Goal: Information Seeking & Learning: Learn about a topic

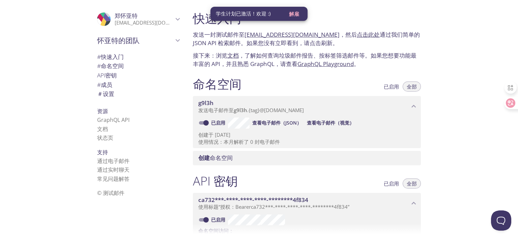
click at [453, 60] on div "快速入门 发送一封测试邮件至 g9l3h.test@inbox.testmail.app ，然后 点击此处 通过我们简单的 JSON API 检索邮件。如果您…" at bounding box center [352, 117] width 330 height 234
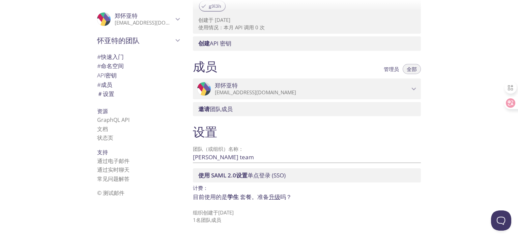
scroll to position [236, 0]
click at [104, 85] on font "成员" at bounding box center [106, 85] width 11 height 8
click at [113, 55] on font "快速入门" at bounding box center [112, 57] width 23 height 8
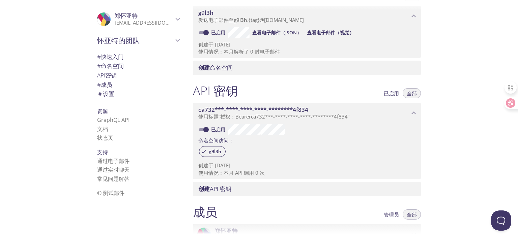
scroll to position [101, 0]
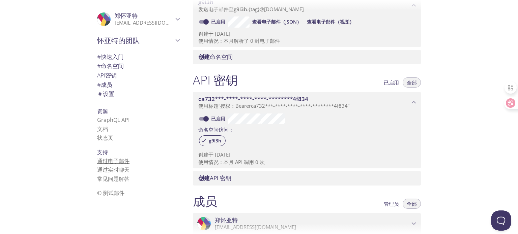
click at [112, 162] on font "通过电子邮件" at bounding box center [113, 160] width 32 height 7
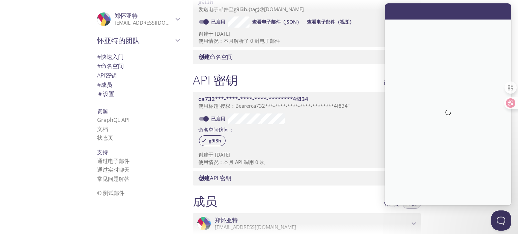
scroll to position [0, 0]
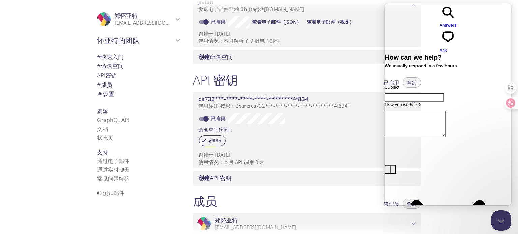
click at [156, 204] on div ".cls-1 { fill: #6d5ca8; } .cls-2 { fill: #3fc191; } .cls-3 { fill: #3b4752; } .…" at bounding box center [136, 117] width 101 height 234
click at [502, 222] on button "Close Beacon popover" at bounding box center [500, 219] width 20 height 20
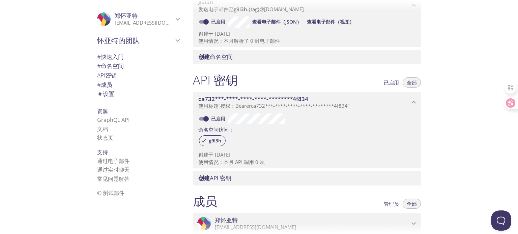
scroll to position [34, 0]
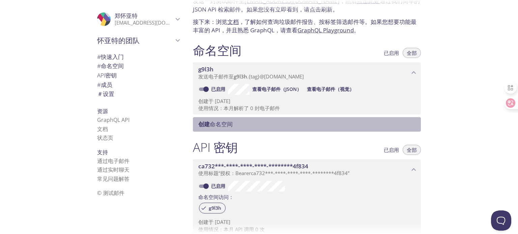
click at [226, 123] on font "命名空间" at bounding box center [221, 124] width 23 height 8
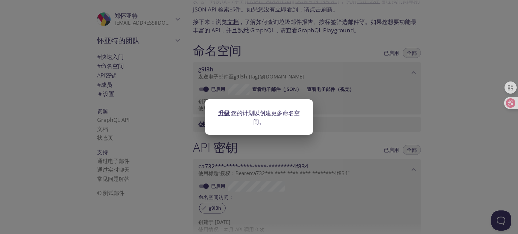
click at [386, 127] on div "升级 您的计划以创建更多命名空间。" at bounding box center [259, 117] width 518 height 234
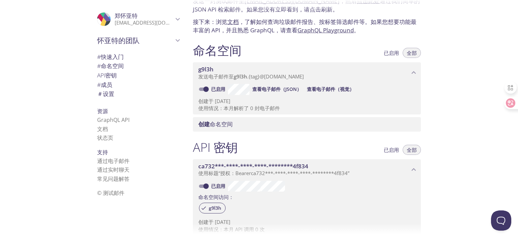
click at [271, 89] on font "查看电子邮件（JSON）" at bounding box center [276, 89] width 49 height 6
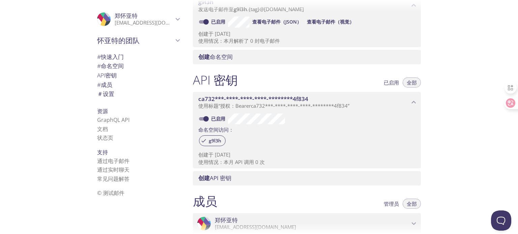
scroll to position [0, 0]
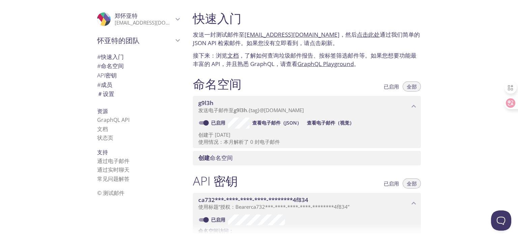
click at [357, 35] on font "点击此处" at bounding box center [368, 35] width 23 height 8
click at [314, 123] on font "查看电子邮件（视觉）" at bounding box center [330, 123] width 47 height 6
drag, startPoint x: 326, startPoint y: 34, endPoint x: 245, endPoint y: 35, distance: 81.6
click at [245, 35] on font "发送一封测试邮件至 g9l3h.test@inbox.testmail.app ，然后 点击此处 通过我们简单的 JSON API 检索邮件。如果您没有立即看…" at bounding box center [306, 39] width 227 height 17
copy font "[EMAIL_ADDRESS][DOMAIN_NAME]"
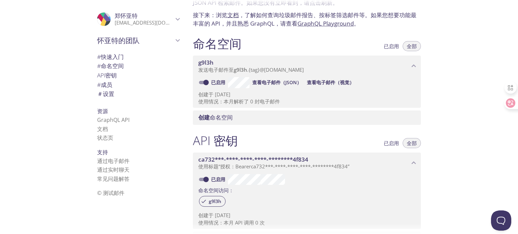
scroll to position [34, 0]
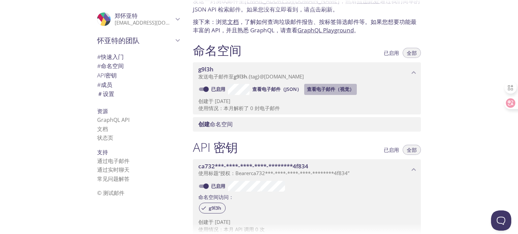
click at [323, 89] on font "查看电子邮件（视觉）" at bounding box center [330, 89] width 47 height 6
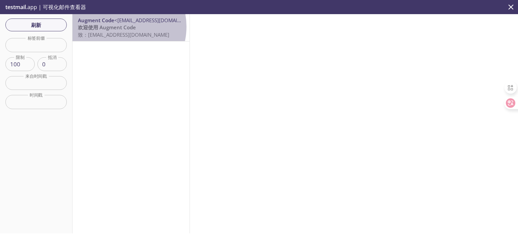
click at [118, 27] on font "欢迎使用 Augment Code" at bounding box center [107, 27] width 58 height 7
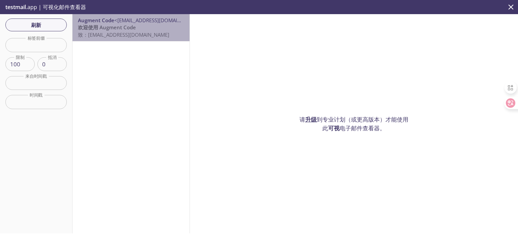
click at [147, 32] on font "[EMAIL_ADDRESS][DOMAIN_NAME]" at bounding box center [128, 34] width 81 height 7
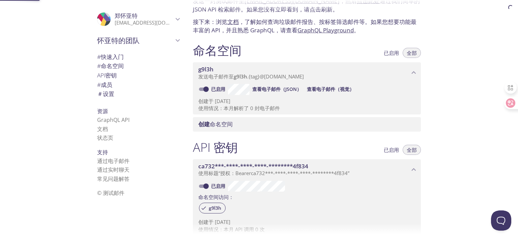
scroll to position [11, 0]
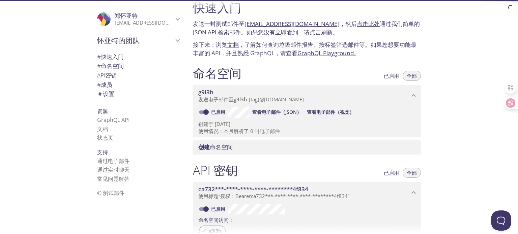
click at [273, 113] on font "查看电子邮件（JSON）" at bounding box center [276, 112] width 49 height 6
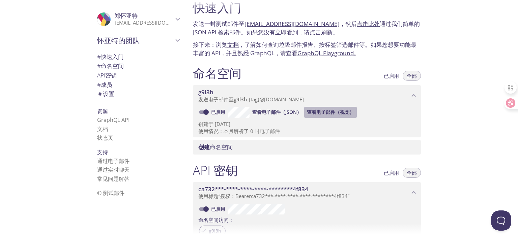
click at [323, 114] on font "查看电子邮件（视觉）" at bounding box center [330, 112] width 47 height 6
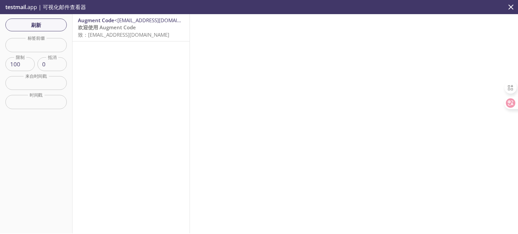
click at [128, 35] on font "[EMAIL_ADDRESS][DOMAIN_NAME]" at bounding box center [128, 34] width 81 height 7
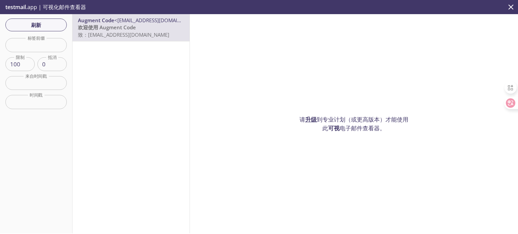
click at [312, 117] on font "升级" at bounding box center [310, 120] width 11 height 8
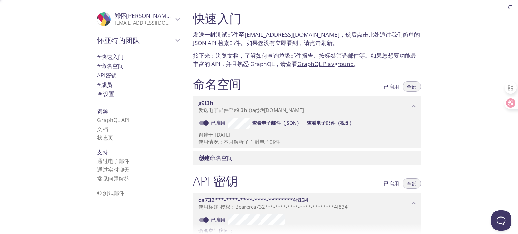
scroll to position [11, 0]
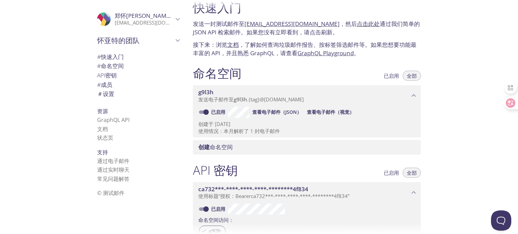
click at [283, 113] on font "查看电子邮件（JSON）" at bounding box center [276, 112] width 49 height 6
